Goal: Find contact information: Find contact information

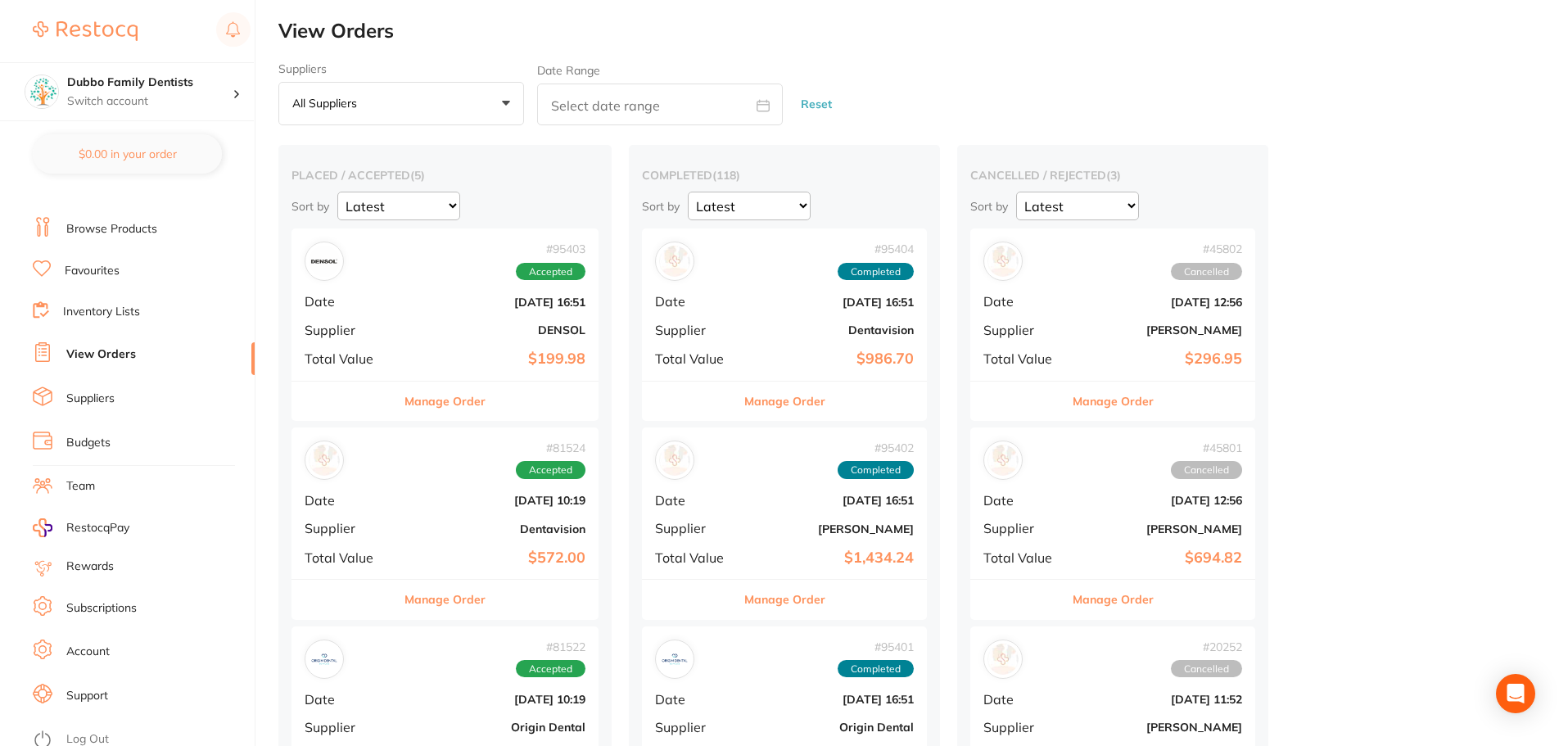
scroll to position [28, 0]
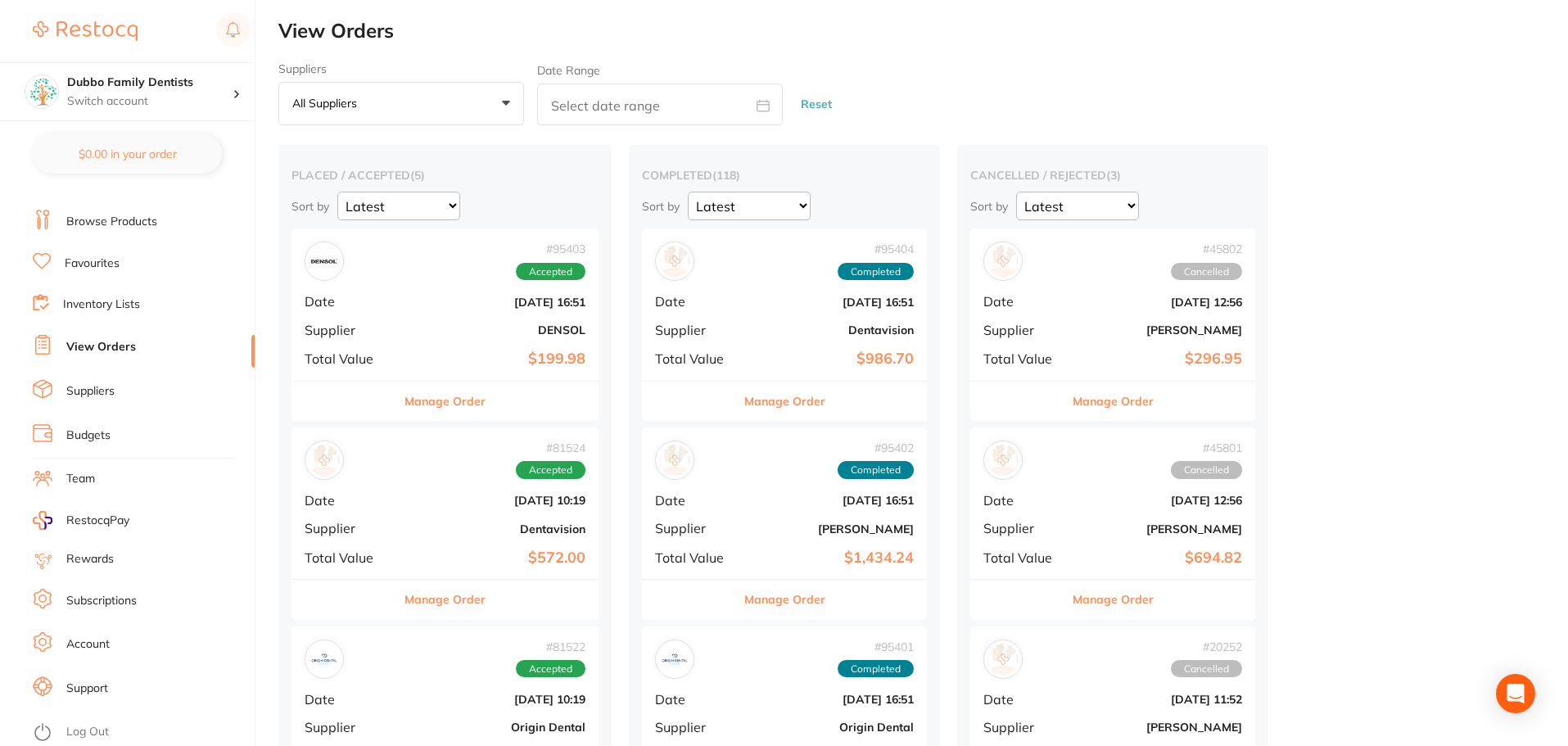
click at [98, 400] on li "Suppliers" at bounding box center [144, 391] width 222 height 24
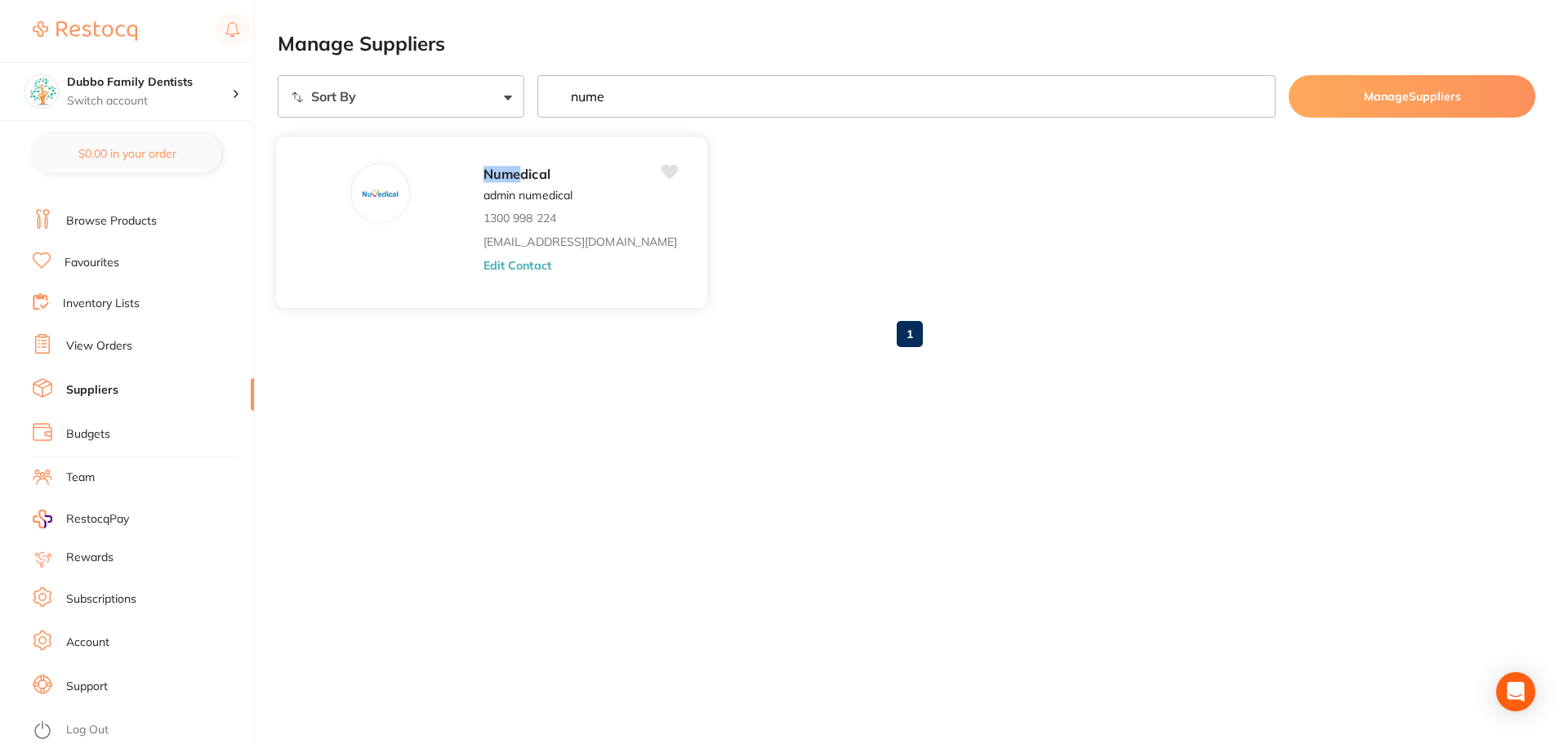
type input "nume"
click at [520, 173] on span "dical" at bounding box center [535, 174] width 30 height 16
click at [393, 193] on div "Nume dical admin numedical 1300 998 224 [EMAIL_ADDRESS][DOMAIN_NAME] Edit Conta…" at bounding box center [491, 222] width 432 height 172
click at [367, 193] on img at bounding box center [380, 193] width 39 height 39
click at [361, 200] on img at bounding box center [380, 193] width 39 height 39
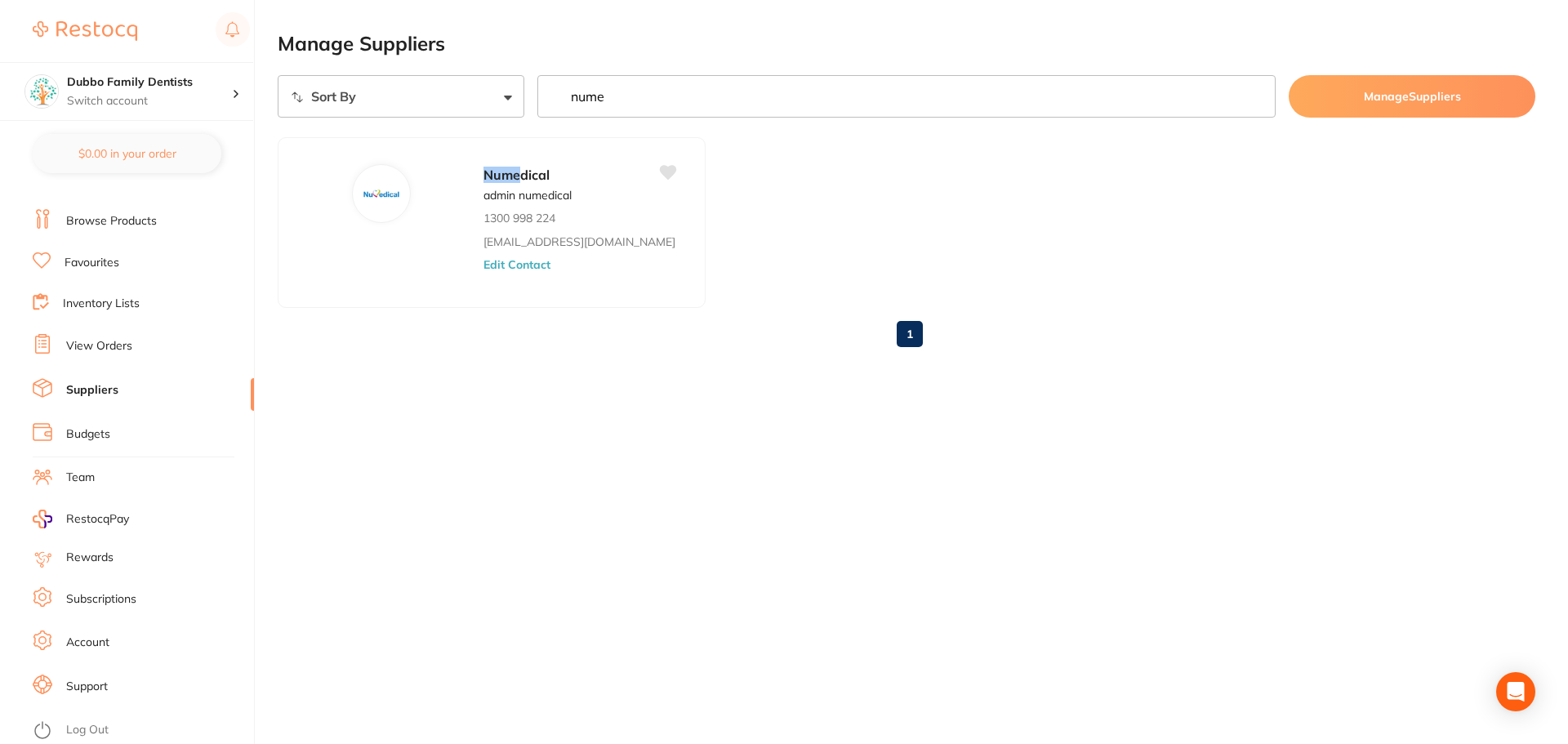
click at [727, 214] on ul "Nume dical admin numedical 1300 998 224 [EMAIL_ADDRESS][DOMAIN_NAME] Edit Conta…" at bounding box center [907, 222] width 1258 height 171
click at [849, 592] on div "Manage Suppliers Sort By A-Z Z-A nume Manage Suppliers Nume dical admin numedic…" at bounding box center [923, 372] width 1291 height 744
click at [1088, 515] on div "Manage Suppliers Sort By A-Z Z-A nume Manage Suppliers Nume dical admin numedic…" at bounding box center [923, 372] width 1291 height 744
click at [97, 339] on link "View Orders" at bounding box center [99, 346] width 66 height 16
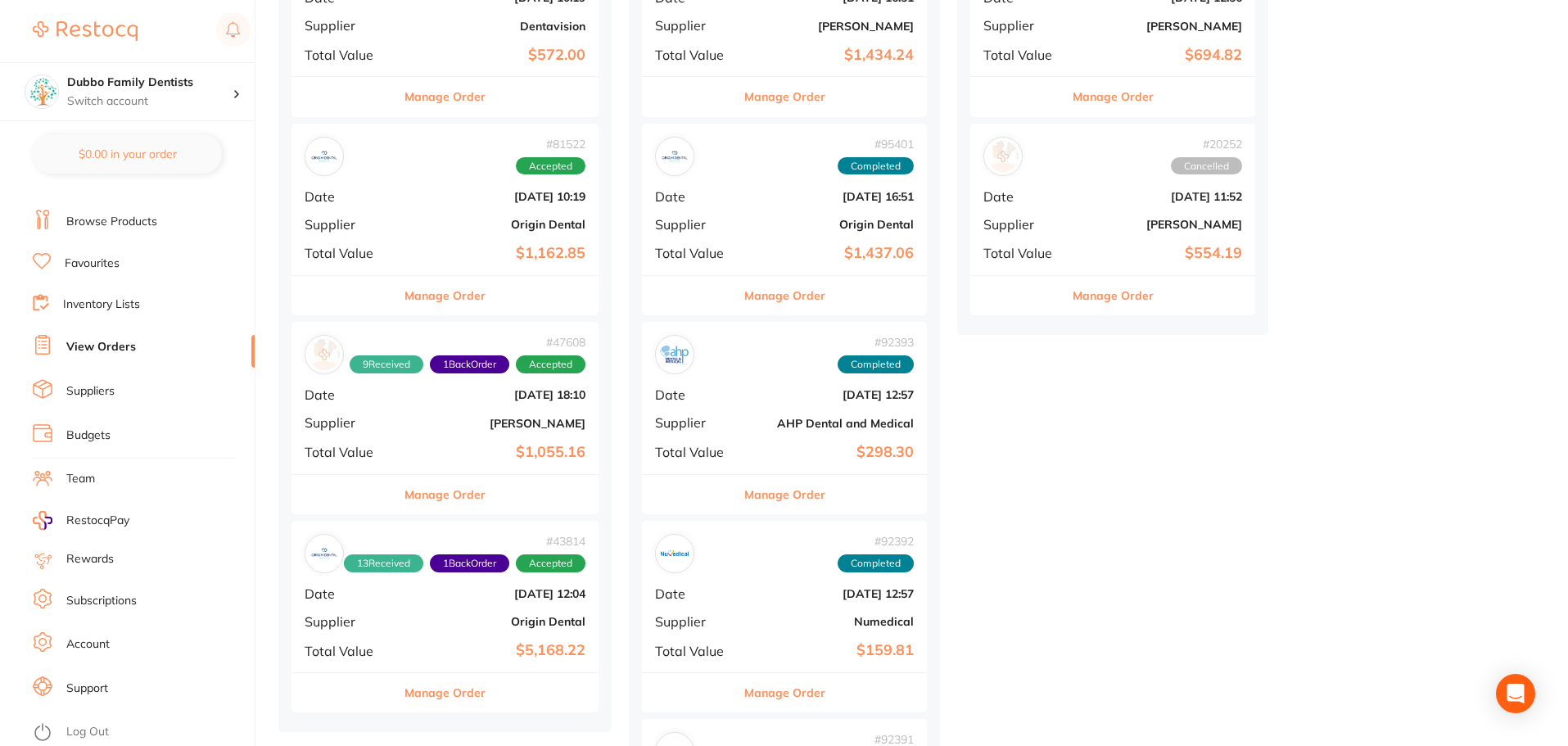
scroll to position [573, 0]
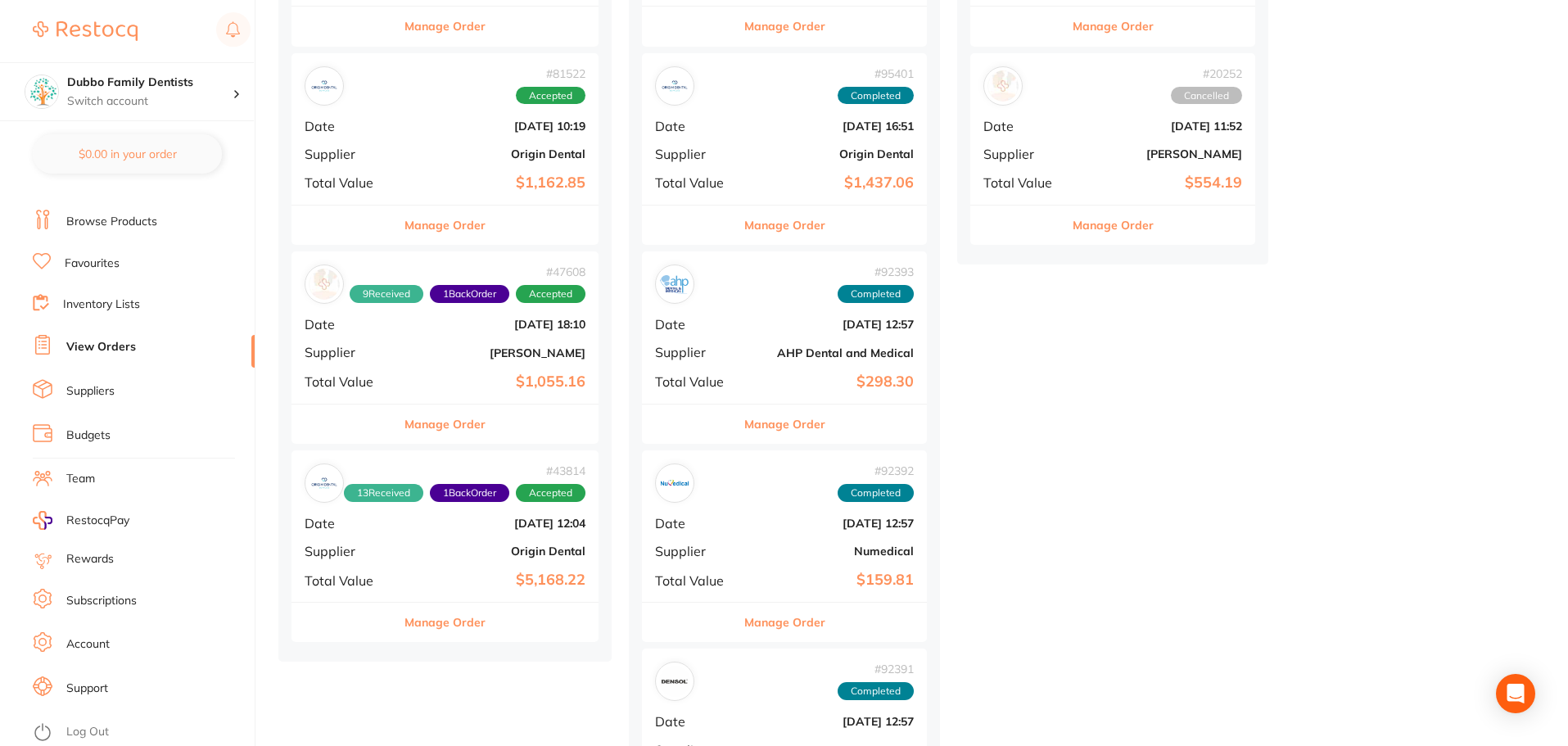
click at [777, 624] on button "Manage Order" at bounding box center [784, 622] width 81 height 39
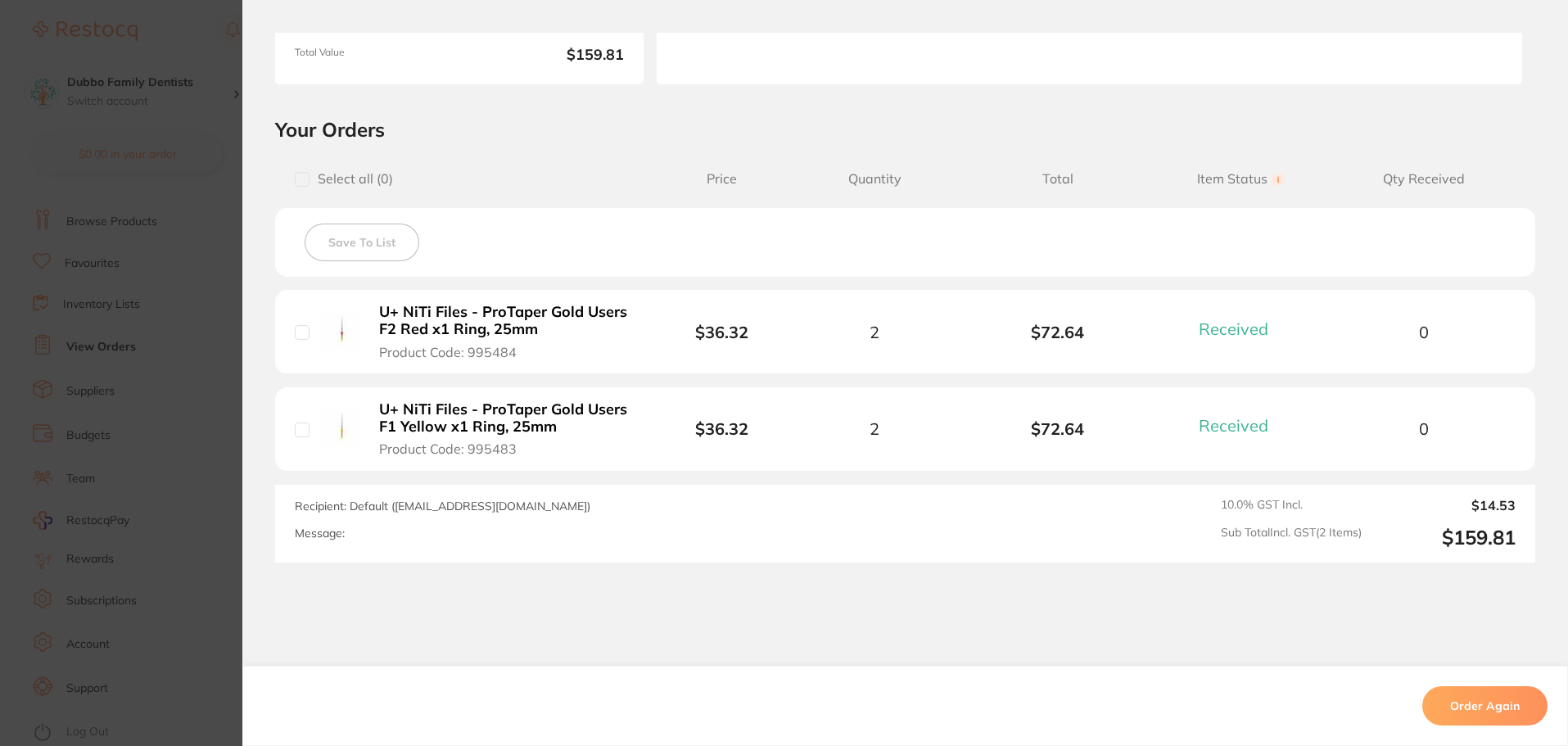
scroll to position [264, 0]
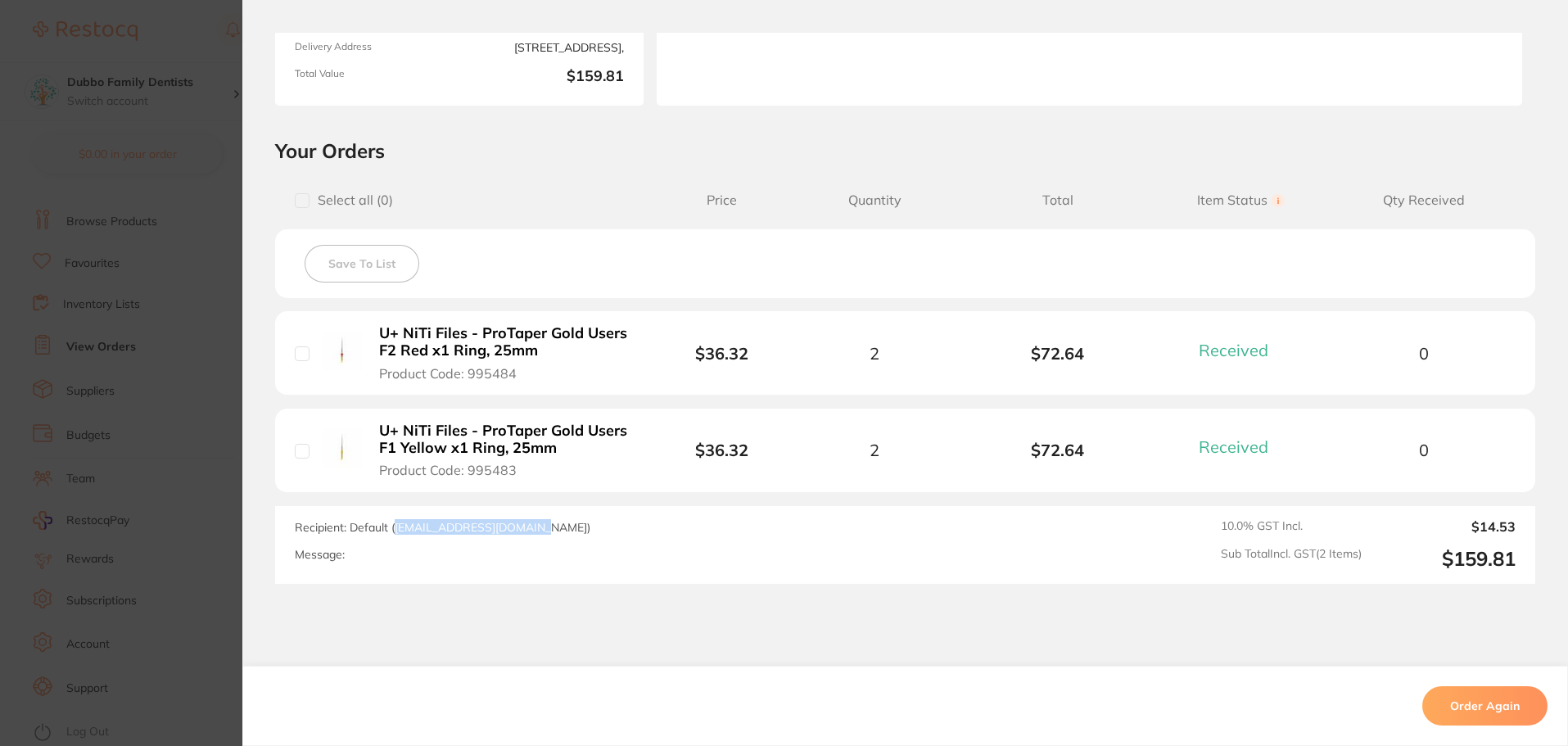
drag, startPoint x: 389, startPoint y: 528, endPoint x: 528, endPoint y: 524, distance: 139.1
click at [528, 524] on span "Recipient: Default ( [EMAIL_ADDRESS][DOMAIN_NAME] )" at bounding box center [442, 527] width 295 height 15
copy span "[EMAIL_ADDRESS][DOMAIN_NAME]"
